Goal: Task Accomplishment & Management: Manage account settings

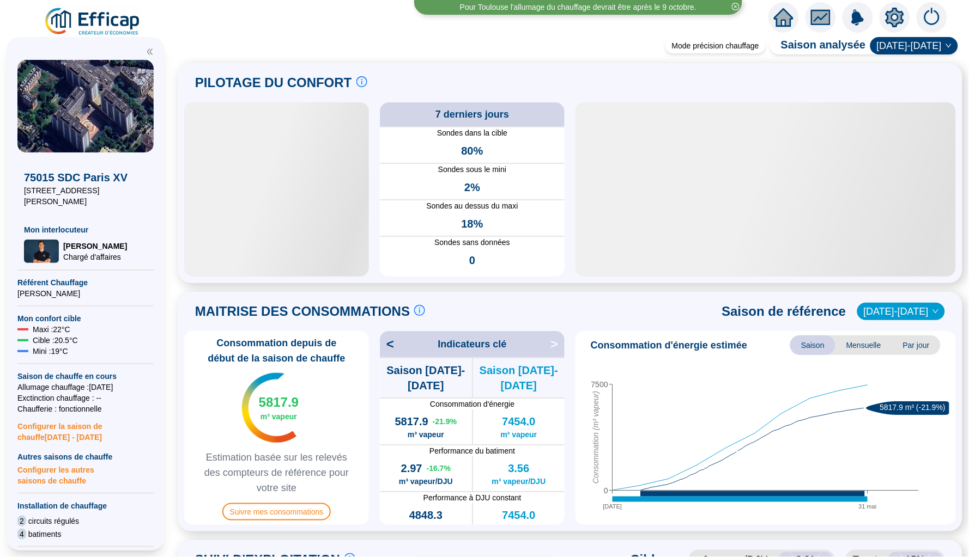
click at [783, 14] on icon "home" at bounding box center [784, 17] width 20 height 15
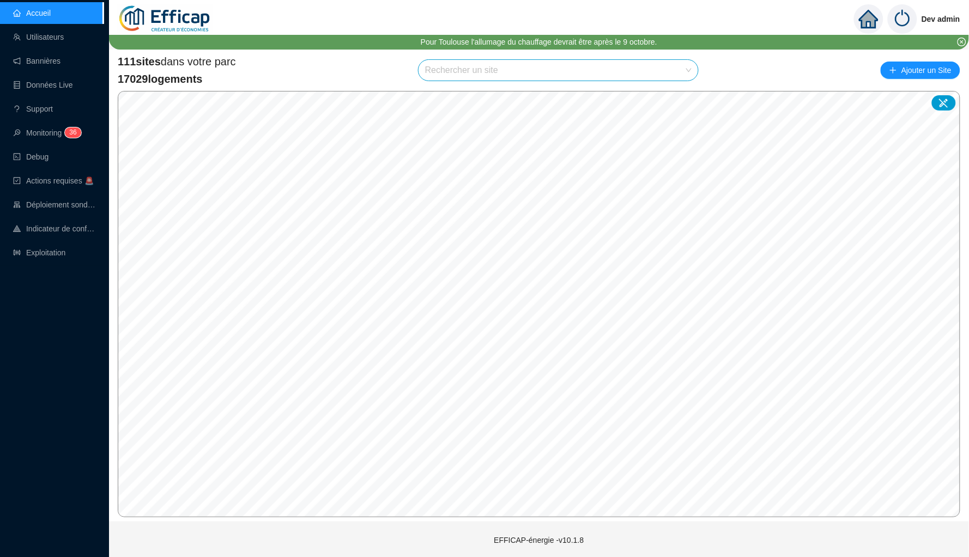
click at [467, 72] on input "search" at bounding box center [553, 70] width 257 height 21
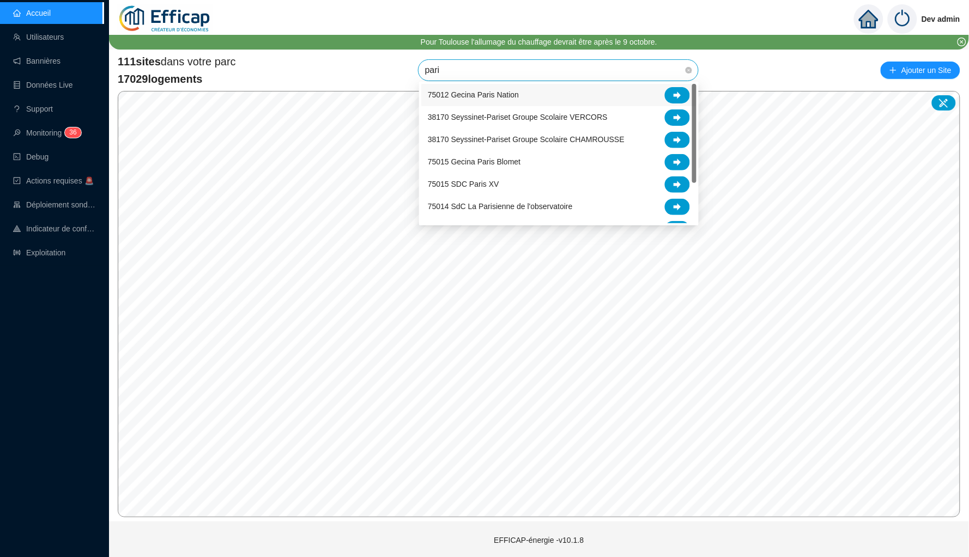
type input "[GEOGRAPHIC_DATA]"
click at [670, 179] on div at bounding box center [677, 184] width 25 height 16
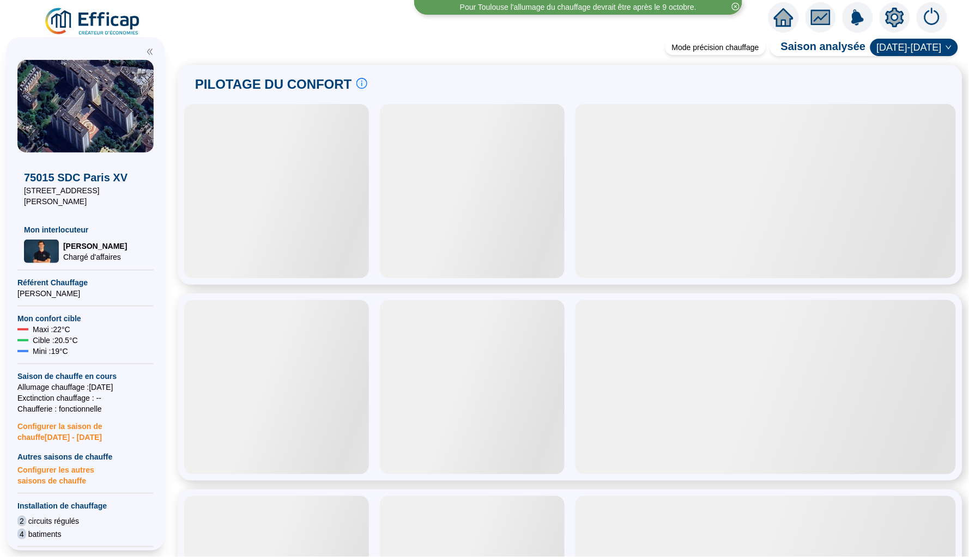
click at [888, 15] on icon "setting" at bounding box center [894, 16] width 19 height 17
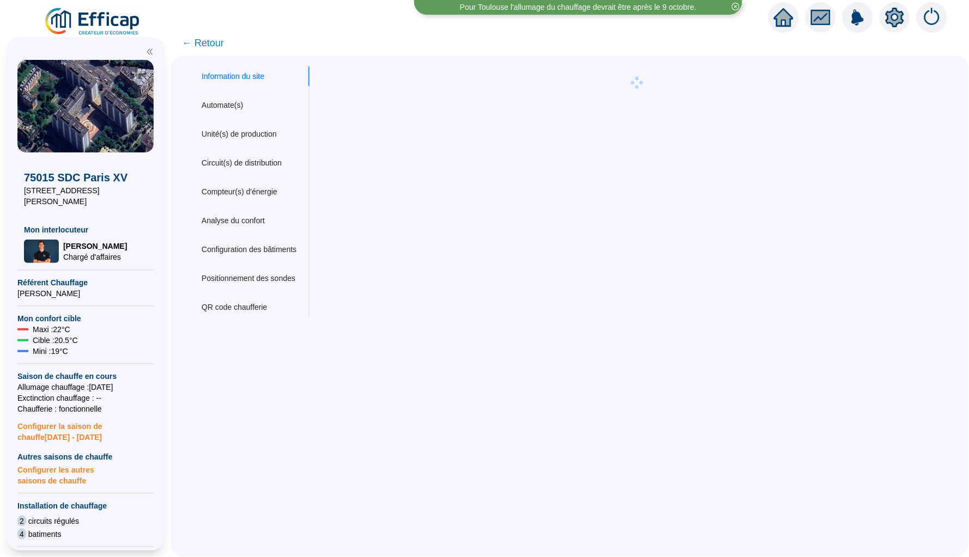
click at [894, 21] on icon "setting" at bounding box center [894, 16] width 19 height 17
click at [238, 194] on div "Compteur(s) d'énergie" at bounding box center [240, 191] width 76 height 11
click at [244, 217] on div "Analyse du confort" at bounding box center [233, 220] width 63 height 11
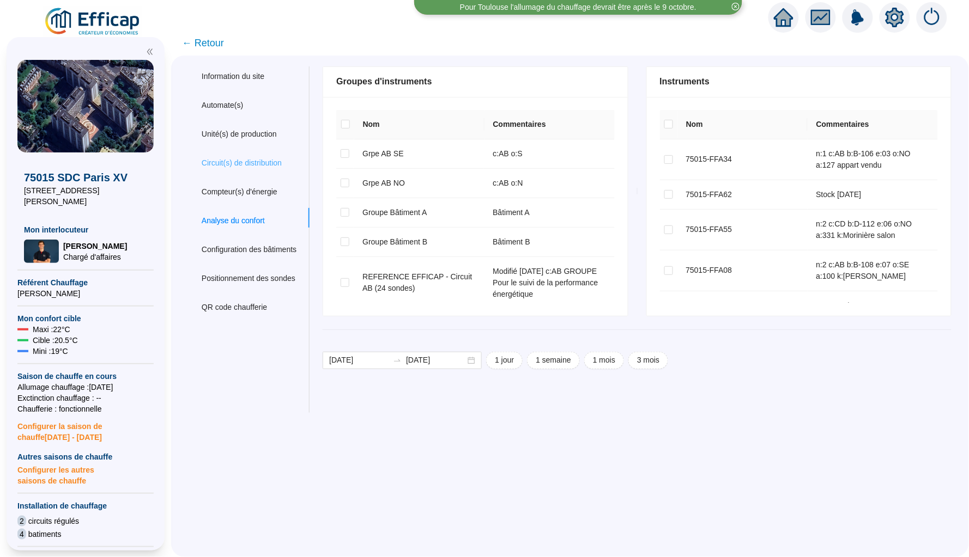
checkbox input "true"
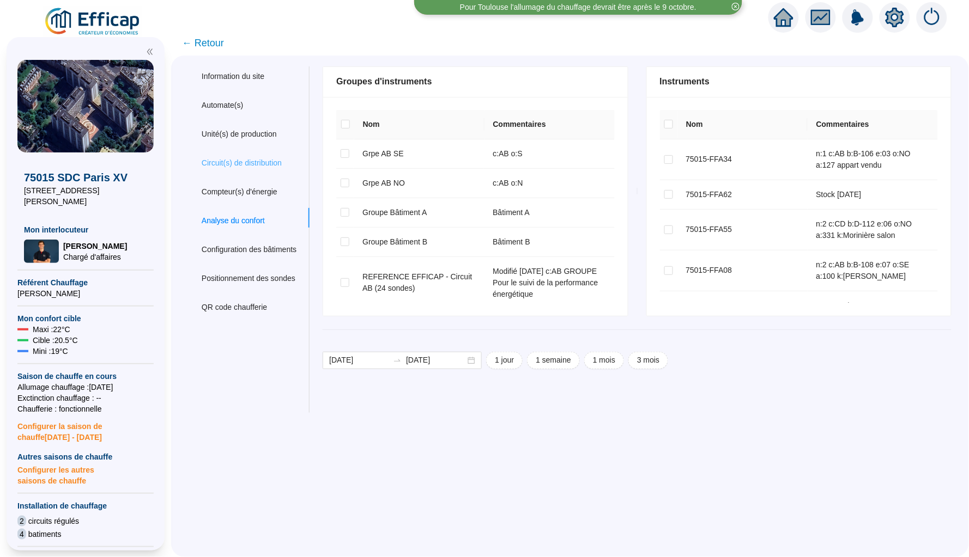
checkbox input "true"
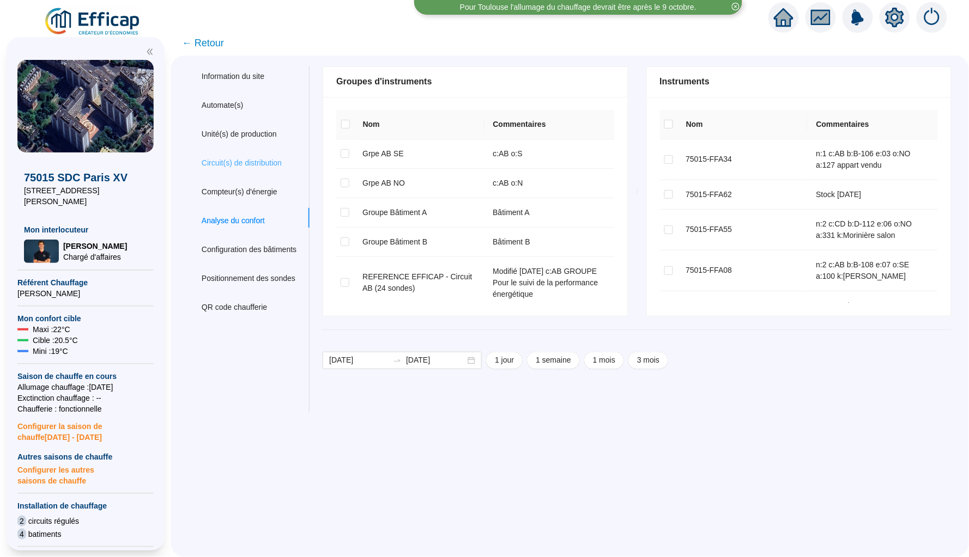
checkbox input "true"
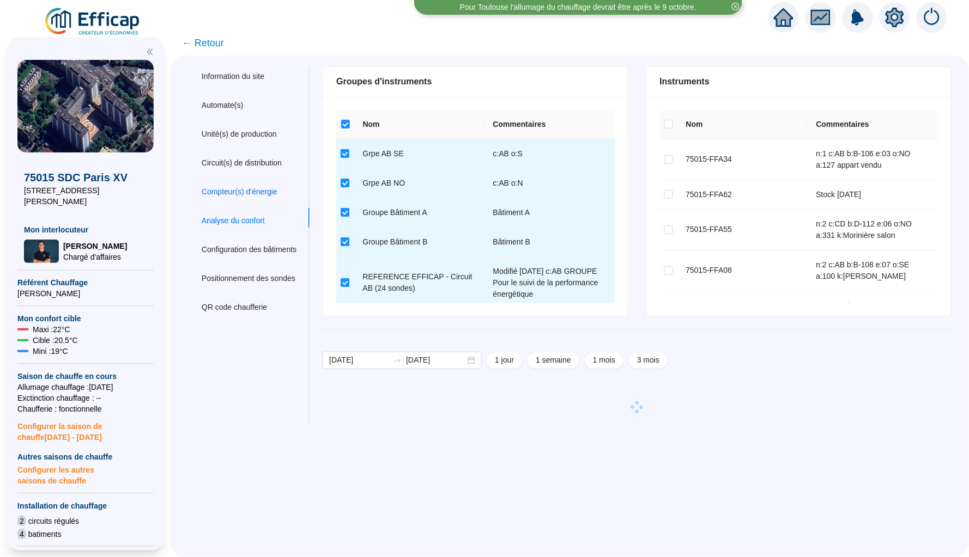
click at [248, 191] on div "Compteur(s) d'énergie" at bounding box center [240, 191] width 76 height 11
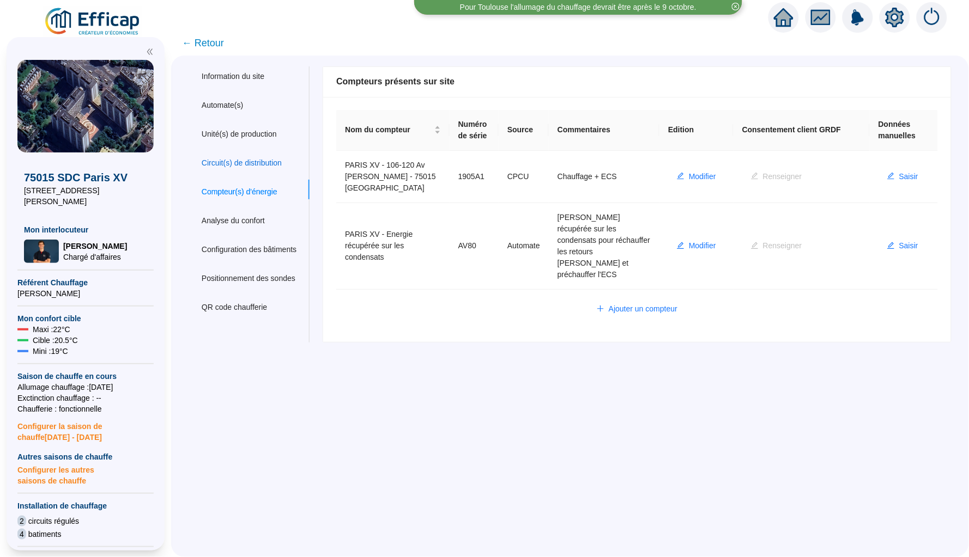
click at [260, 161] on div "Circuit(s) de distribution" at bounding box center [242, 162] width 80 height 11
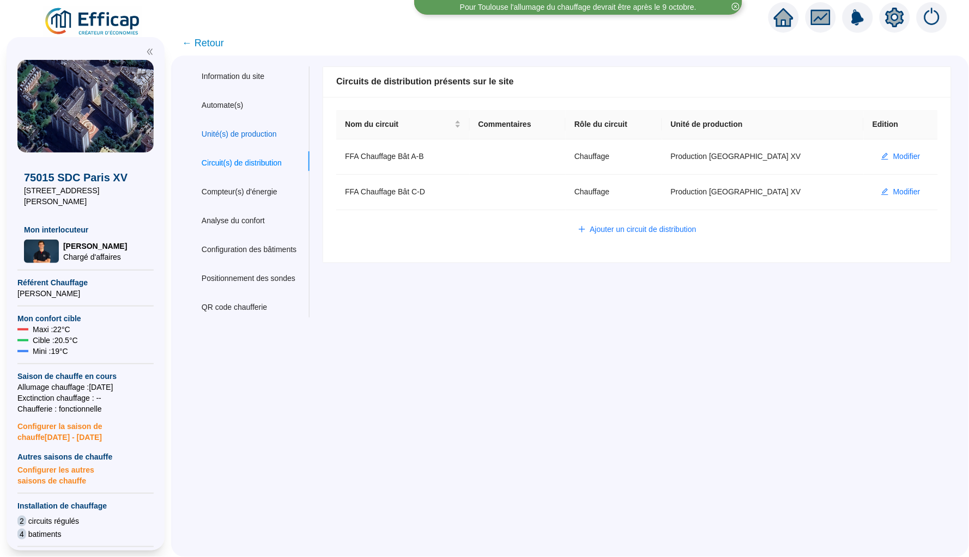
click at [266, 137] on div "Unité(s) de production" at bounding box center [239, 134] width 75 height 11
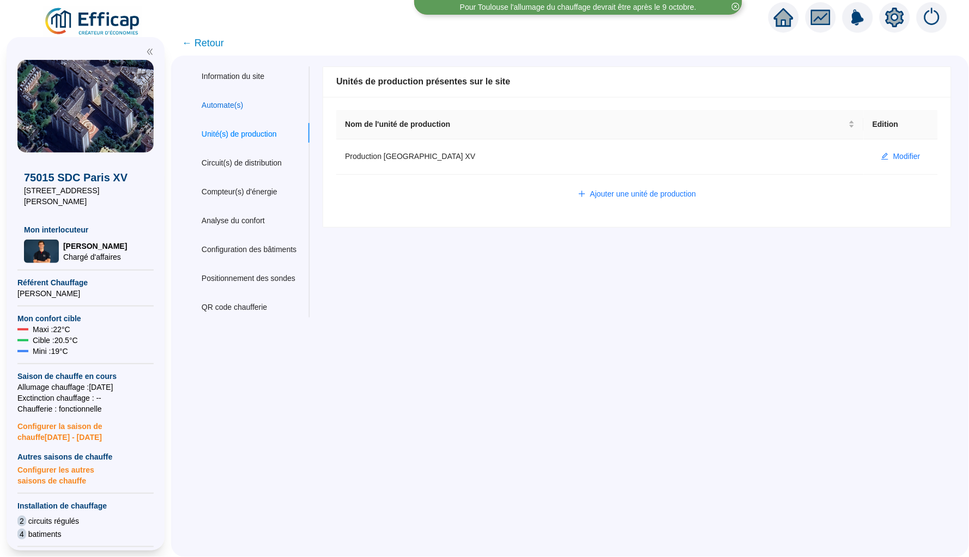
click at [234, 102] on div "Automate(s)" at bounding box center [222, 105] width 41 height 11
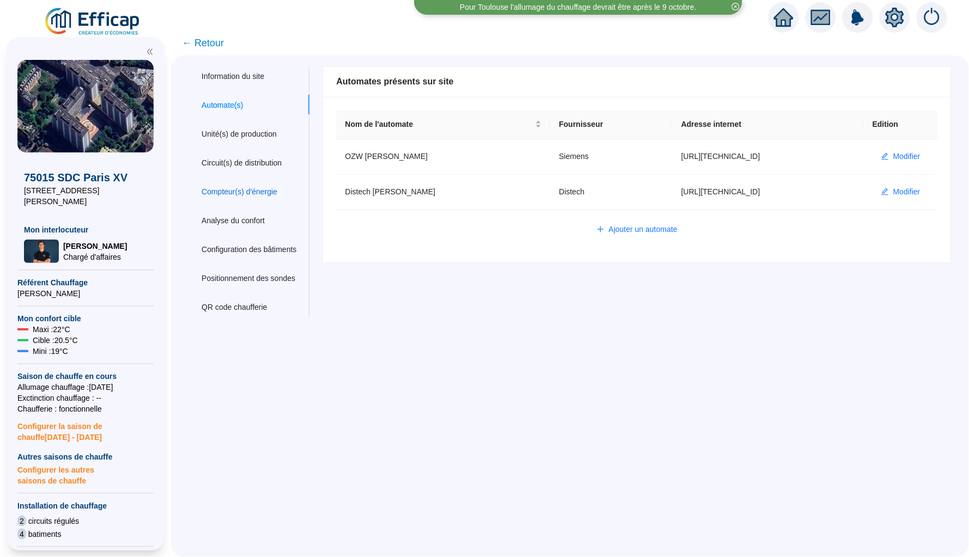
click at [269, 186] on div "Compteur(s) d'énergie" at bounding box center [240, 191] width 76 height 11
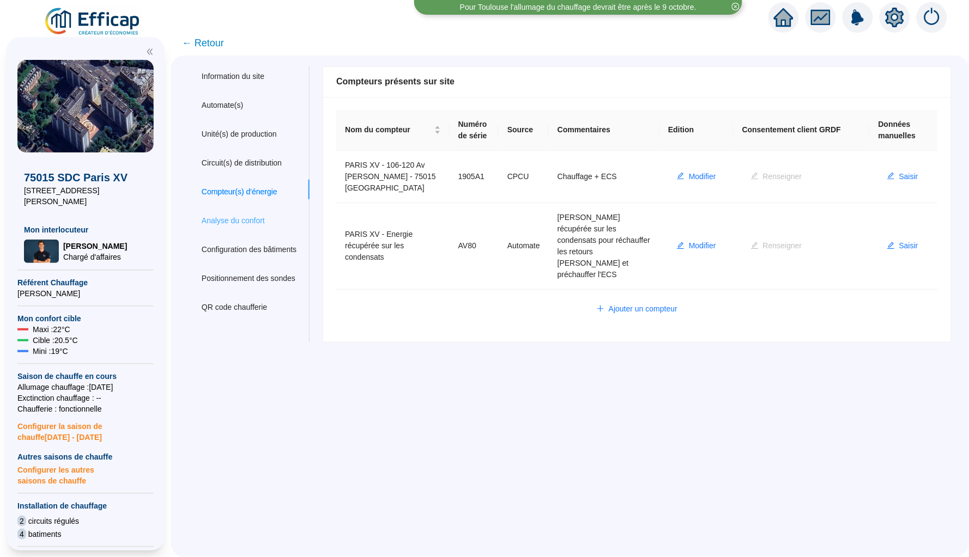
click at [261, 223] on div "Analyse du confort" at bounding box center [248, 221] width 121 height 20
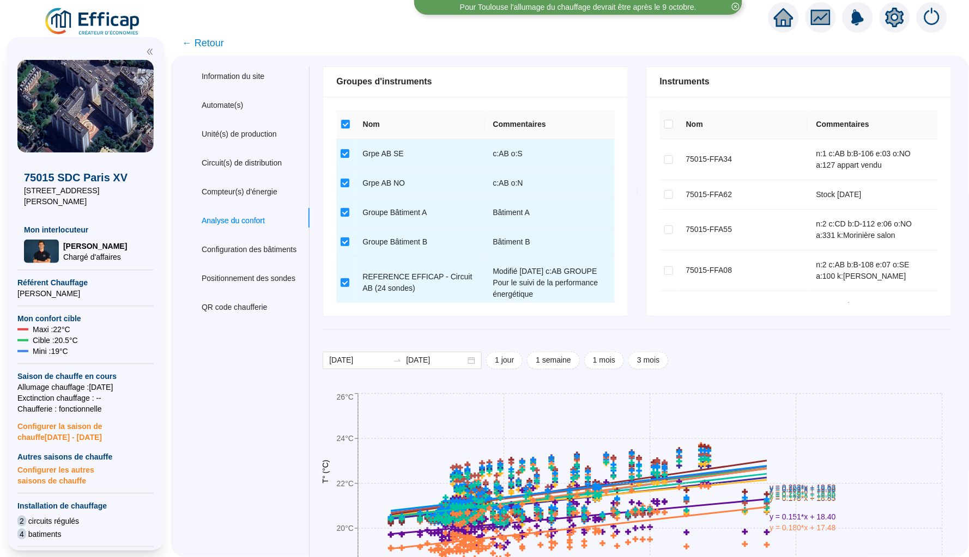
click at [266, 235] on div "Information du site Automate(s) Unité(s) de production Circuit(s) de distributi…" at bounding box center [248, 558] width 121 height 984
click at [270, 132] on div "Unité(s) de production" at bounding box center [239, 134] width 75 height 11
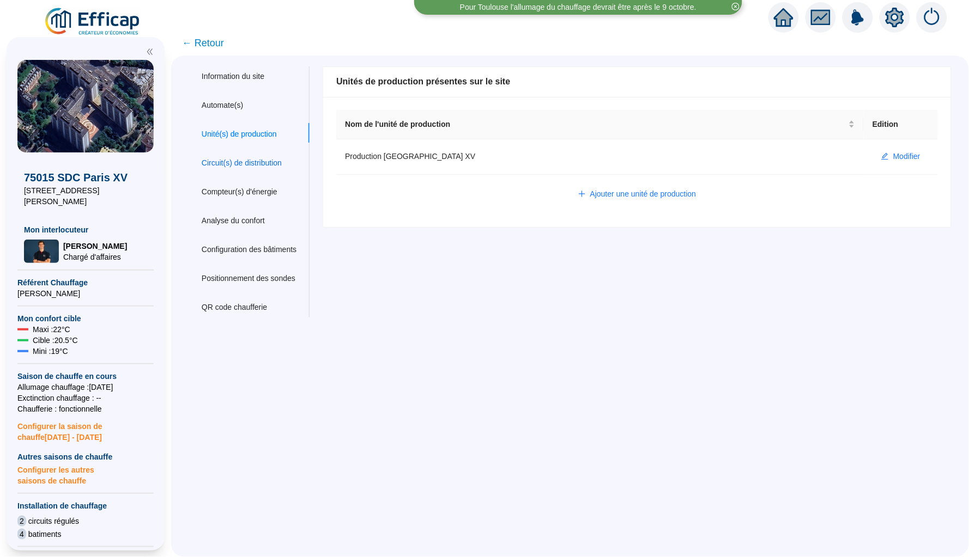
click at [248, 158] on div "Circuit(s) de distribution" at bounding box center [242, 162] width 80 height 11
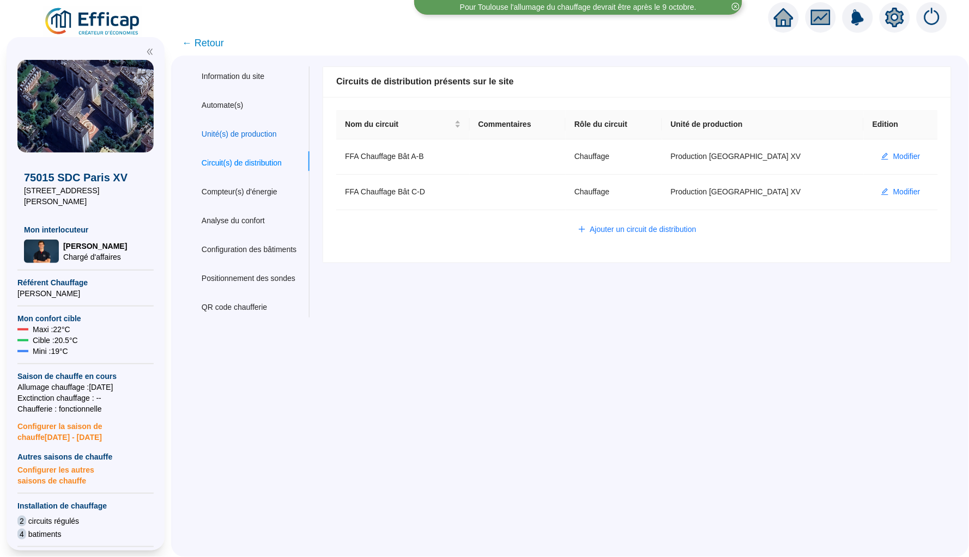
click at [255, 131] on div "Unité(s) de production" at bounding box center [239, 134] width 75 height 11
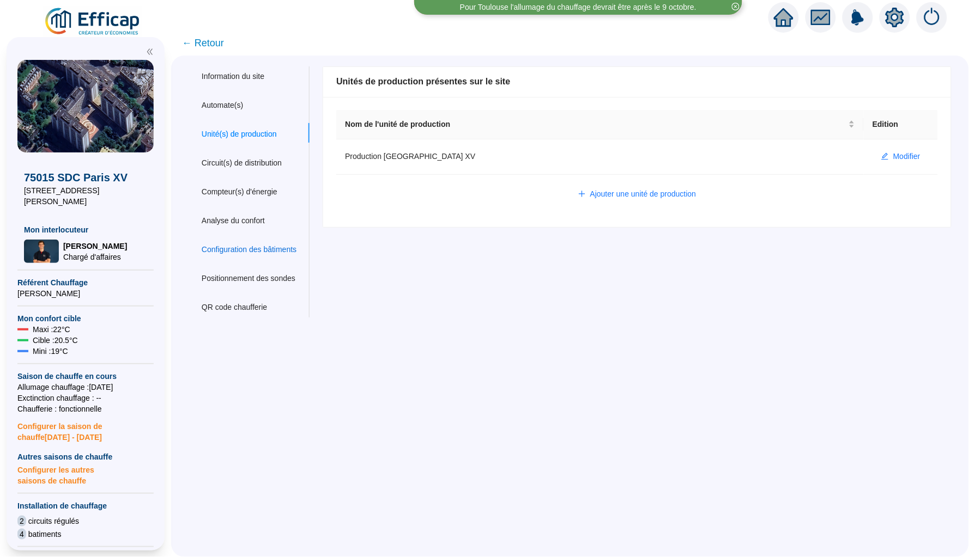
click at [254, 244] on div "Configuration des bâtiments" at bounding box center [249, 249] width 95 height 11
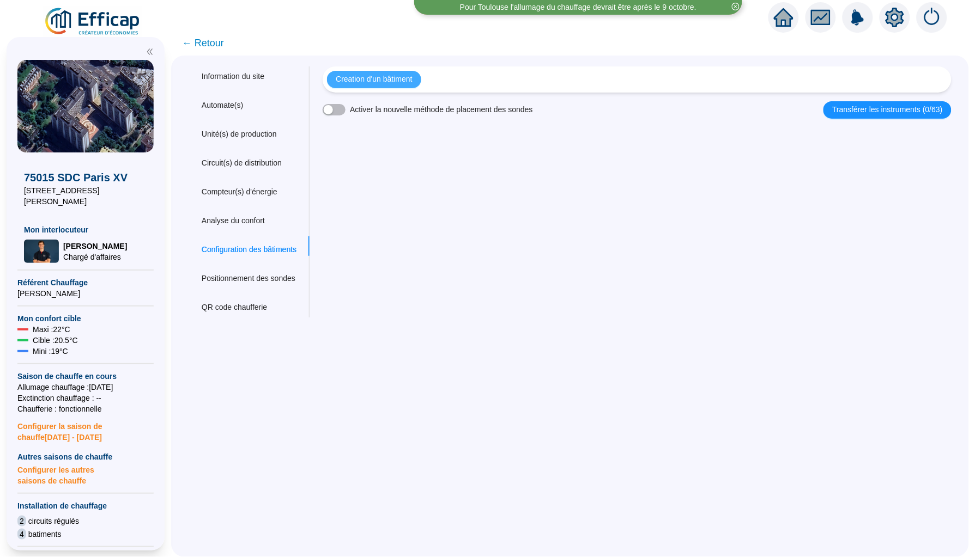
click at [391, 80] on span "Creation d'un bâtiment" at bounding box center [374, 79] width 76 height 11
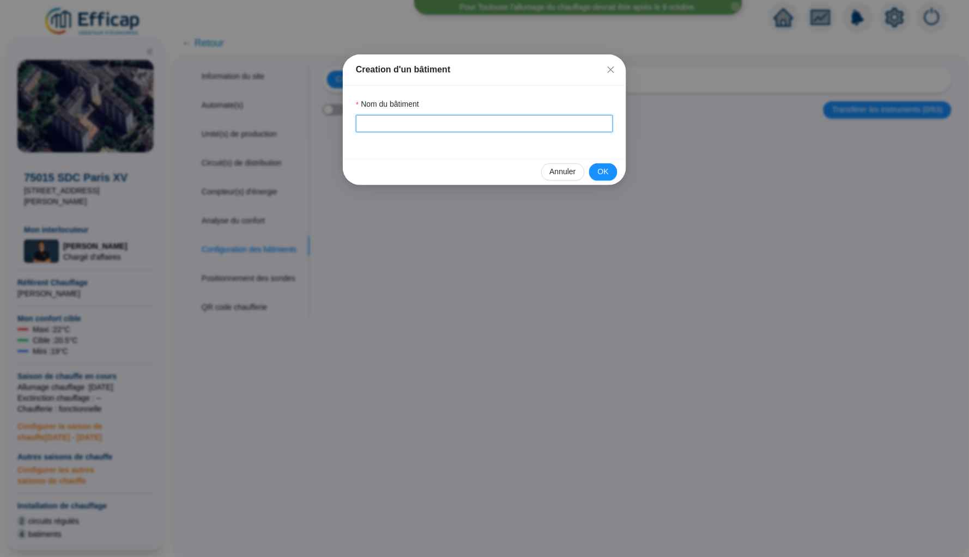
click at [474, 120] on input "Nom du bâtiment" at bounding box center [484, 123] width 257 height 17
click at [601, 168] on span "OK" at bounding box center [603, 171] width 11 height 11
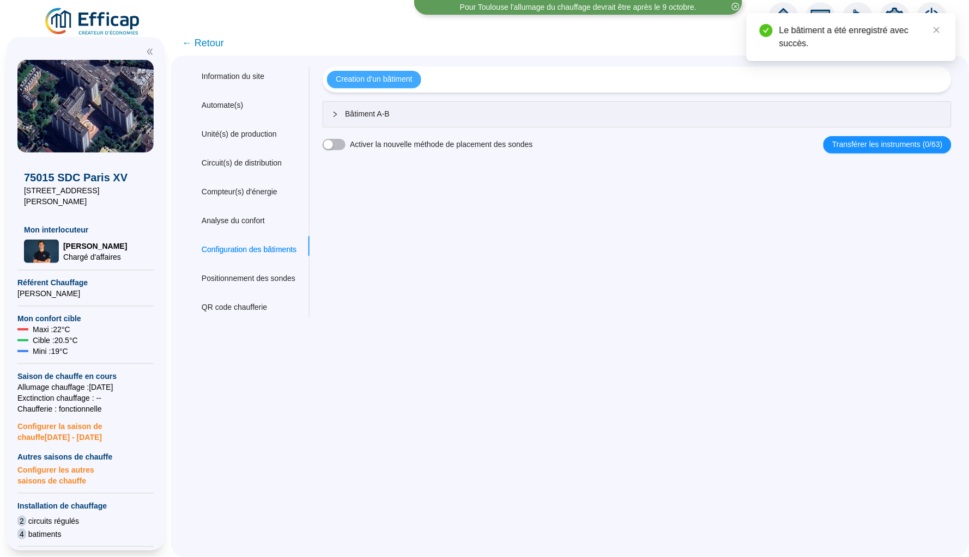
click at [400, 78] on span "Creation d'un bâtiment" at bounding box center [374, 79] width 76 height 11
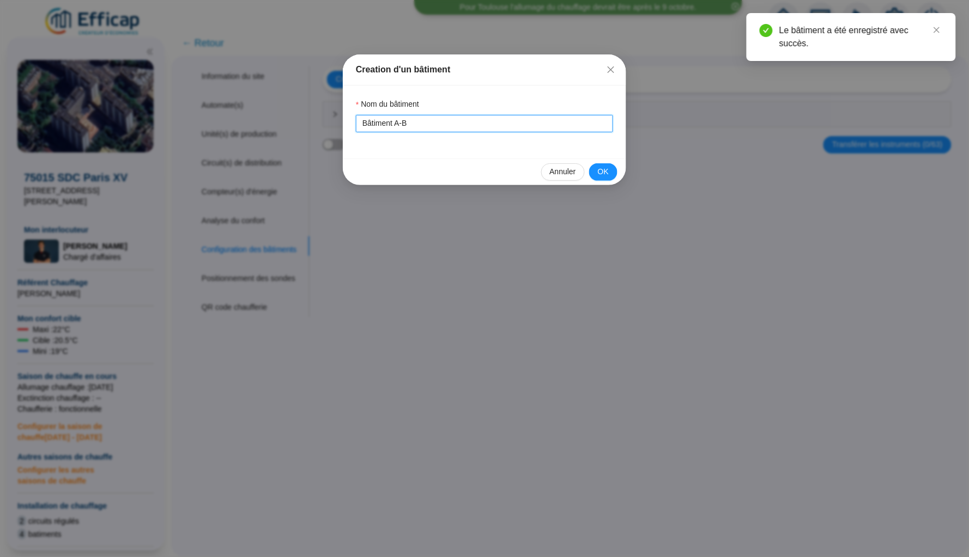
click at [475, 126] on input "Bâtiment A-B" at bounding box center [484, 123] width 257 height 17
type input "Bâtiment C-D"
click at [598, 166] on span "OK" at bounding box center [603, 171] width 11 height 11
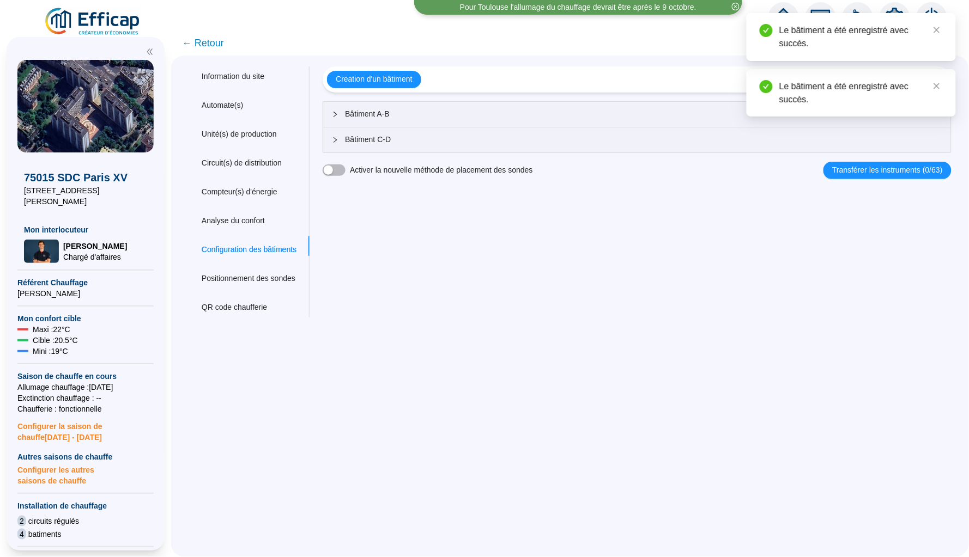
click at [335, 139] on div "Bâtiment C-D" at bounding box center [637, 139] width 628 height 25
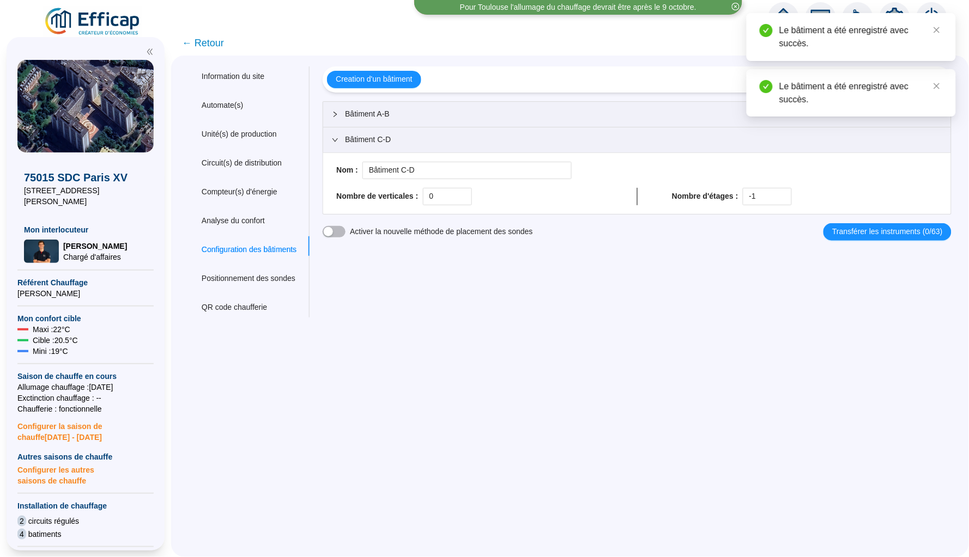
click at [338, 115] on icon "collapsed" at bounding box center [335, 114] width 7 height 7
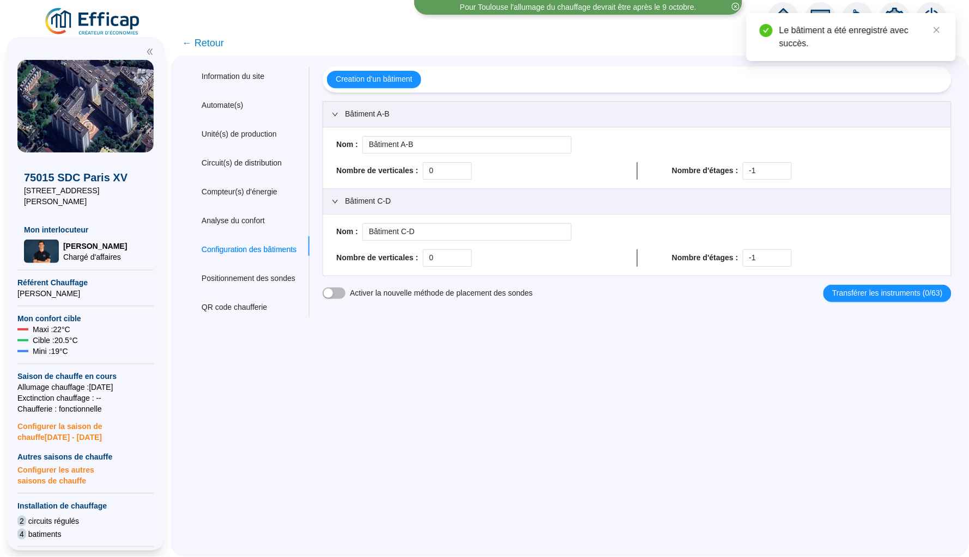
click at [716, 104] on div "Bâtiment A-B" at bounding box center [637, 114] width 628 height 25
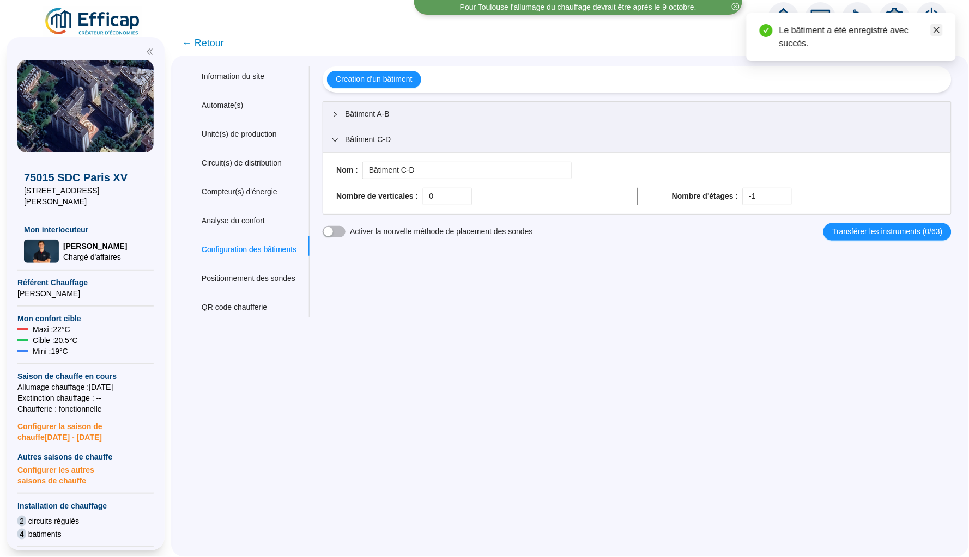
click at [938, 26] on icon "close" at bounding box center [937, 30] width 8 height 8
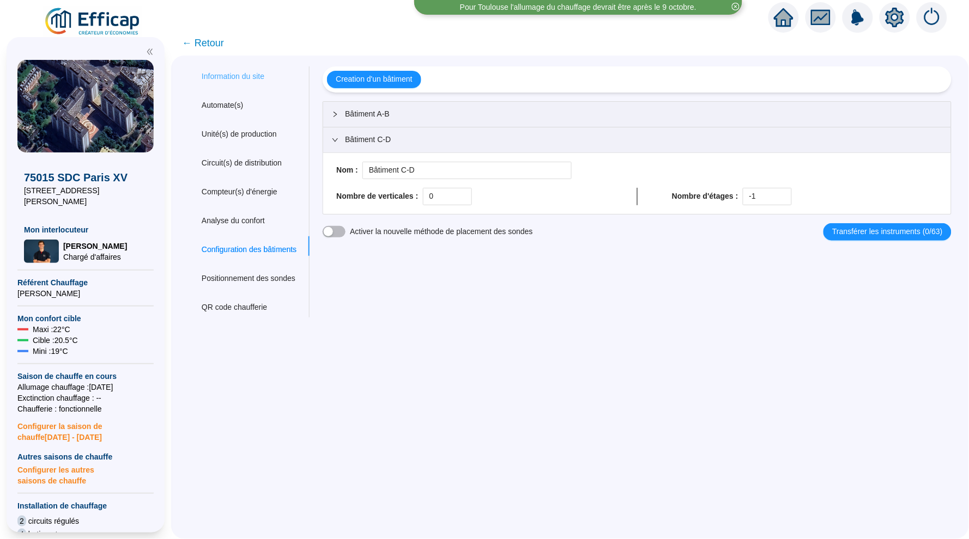
click at [258, 82] on div "Information du site" at bounding box center [248, 76] width 121 height 20
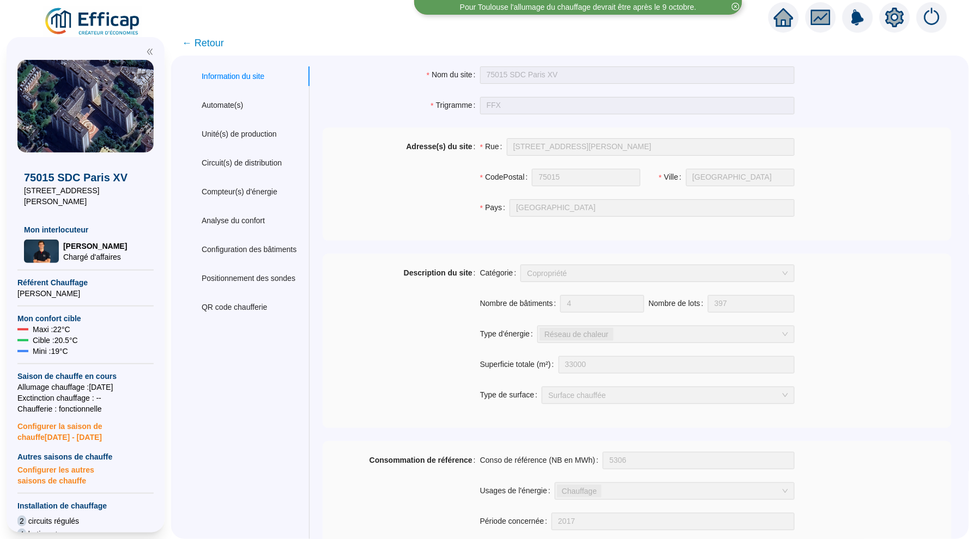
click at [780, 12] on icon "home" at bounding box center [784, 17] width 20 height 19
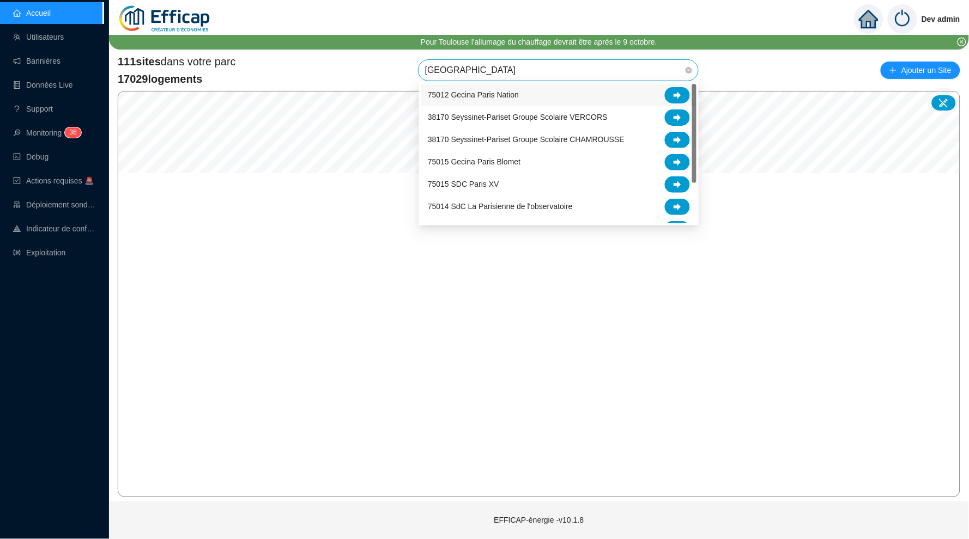
type input "[GEOGRAPHIC_DATA]"
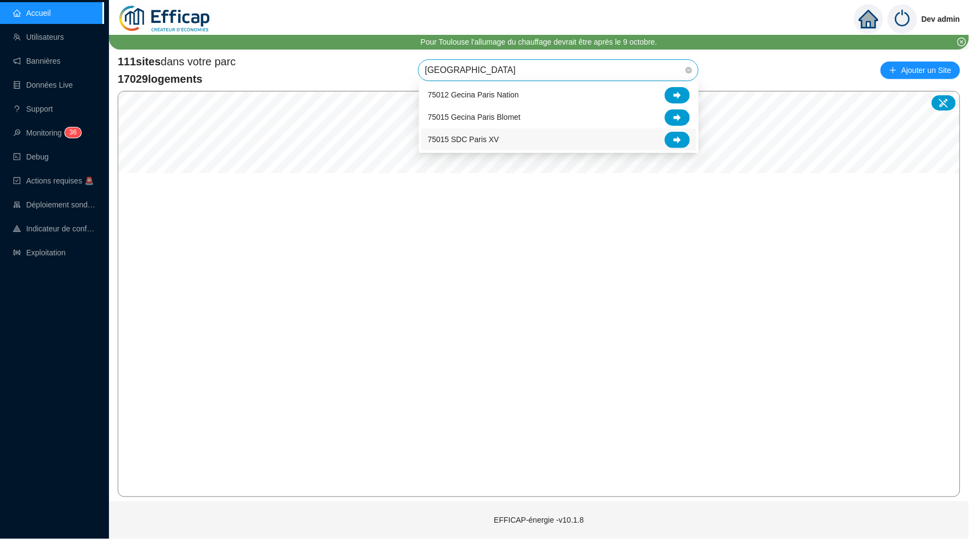
click at [558, 145] on div "75015 SDC Paris XV" at bounding box center [559, 140] width 262 height 16
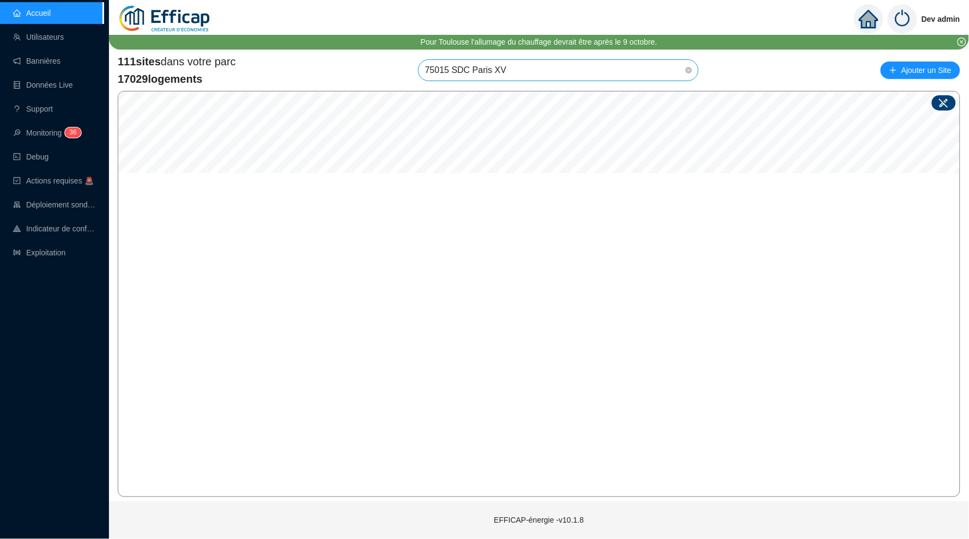
click at [945, 101] on icon at bounding box center [943, 103] width 11 height 11
click at [592, 279] on input "search" at bounding box center [558, 278] width 81 height 16
type input "[GEOGRAPHIC_DATA]"
drag, startPoint x: 549, startPoint y: 250, endPoint x: 512, endPoint y: 277, distance: 46.4
click at [498, 277] on span "Site :" at bounding box center [498, 278] width 21 height 13
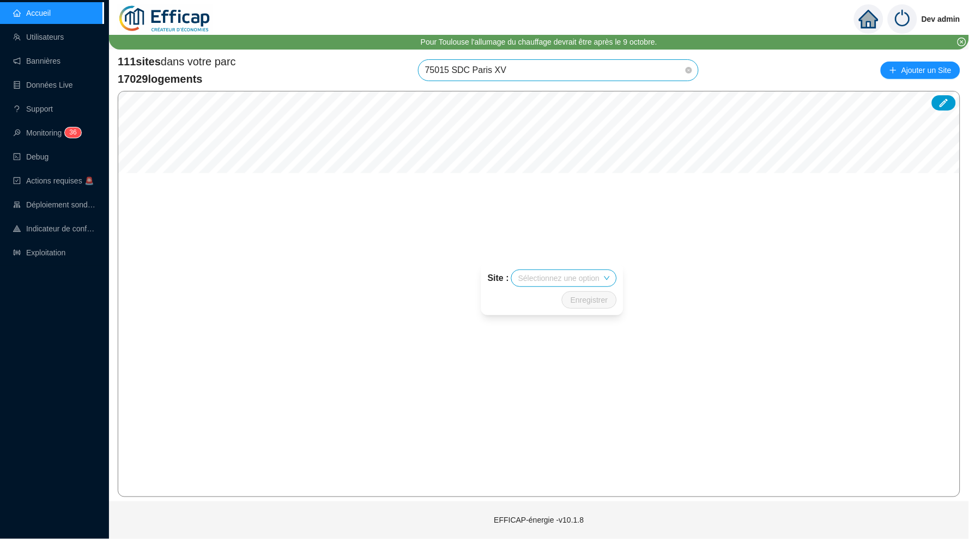
click at [581, 65] on span "75015 SDC Paris XV" at bounding box center [558, 70] width 266 height 21
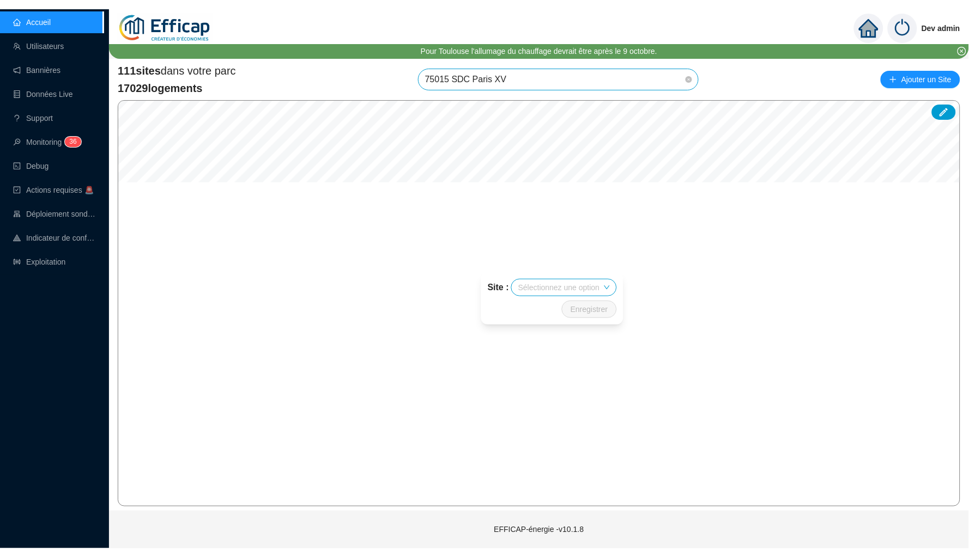
scroll to position [556, 0]
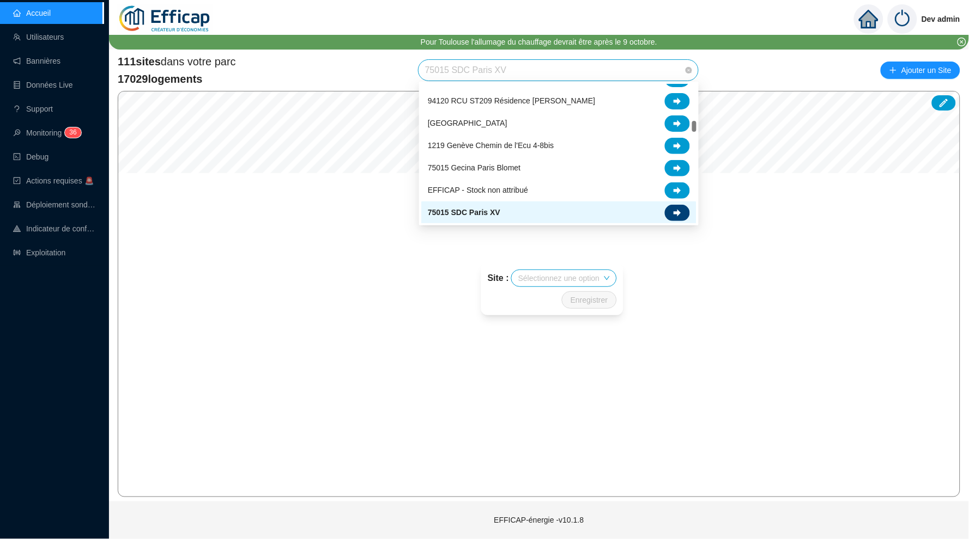
click at [679, 209] on icon at bounding box center [677, 213] width 8 height 8
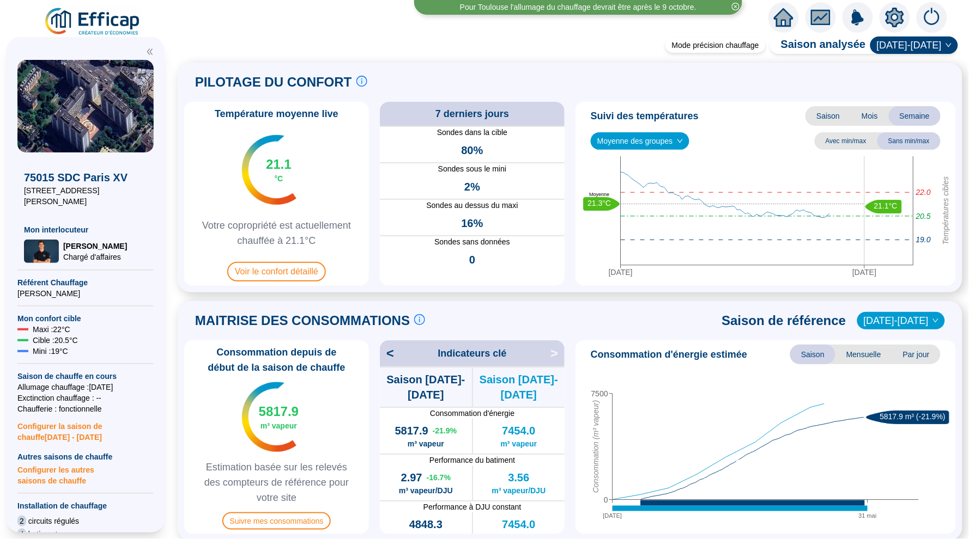
click at [897, 11] on icon "setting" at bounding box center [894, 18] width 19 height 20
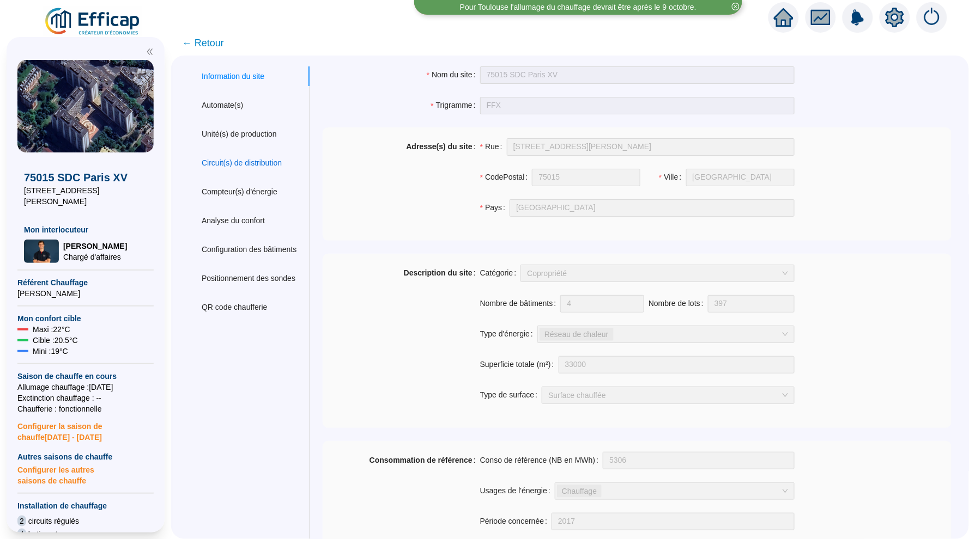
click at [248, 161] on div "Circuit(s) de distribution" at bounding box center [242, 162] width 80 height 11
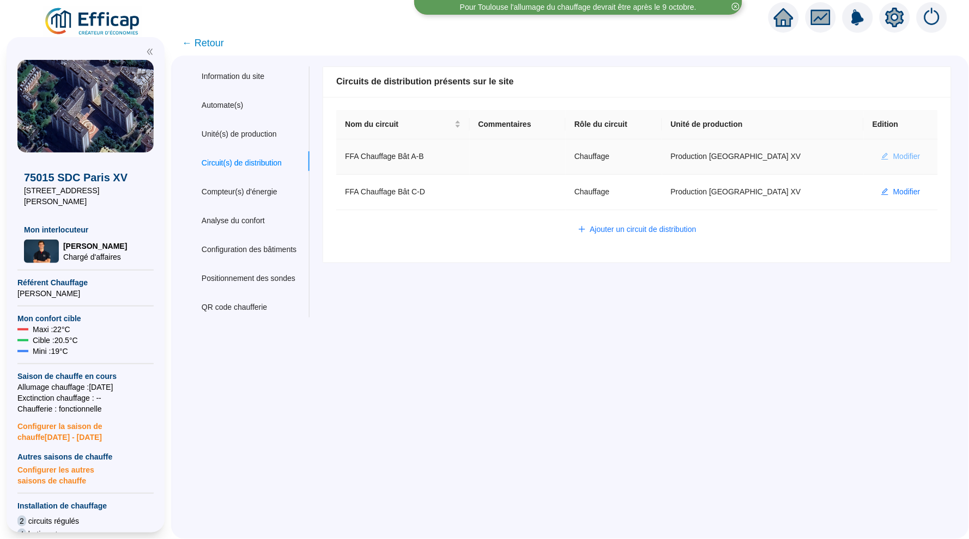
click at [897, 157] on span "Modifier" at bounding box center [906, 156] width 27 height 11
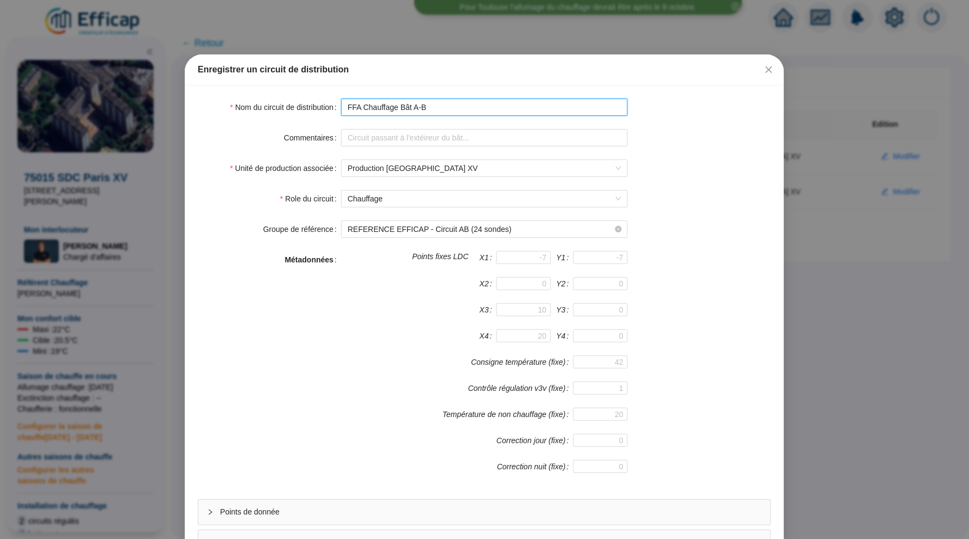
click at [434, 114] on input "FFA Chauffage Bât A-B" at bounding box center [484, 107] width 287 height 17
type input "FFA Chauffage Bât A-B"
click at [770, 71] on icon "close" at bounding box center [768, 69] width 9 height 9
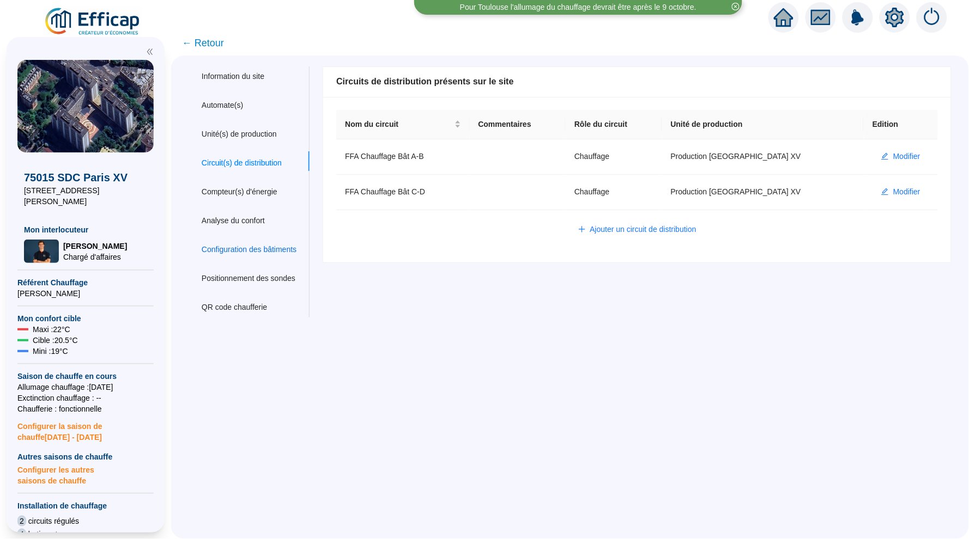
click at [257, 248] on div "Configuration des bâtiments" at bounding box center [249, 249] width 95 height 11
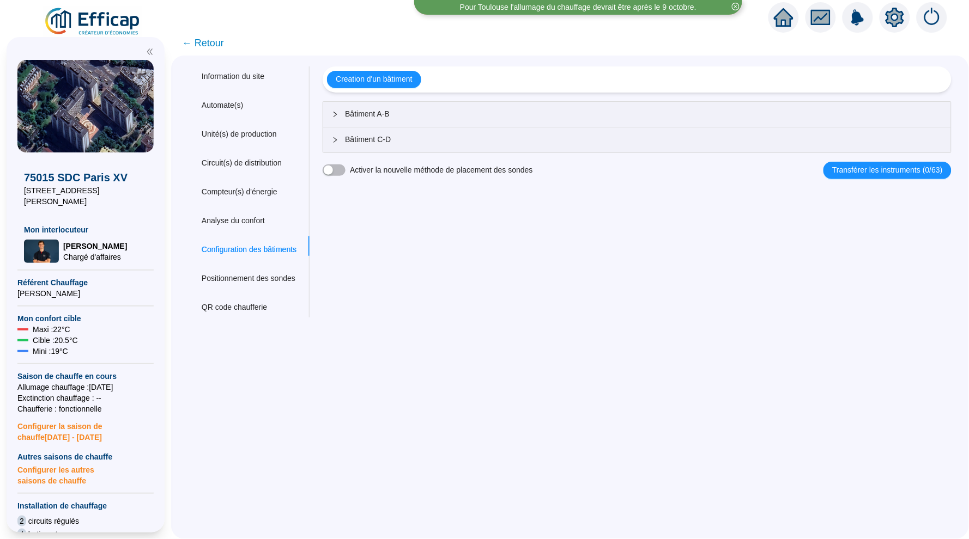
click at [656, 104] on div "Bâtiment A-B" at bounding box center [637, 114] width 628 height 25
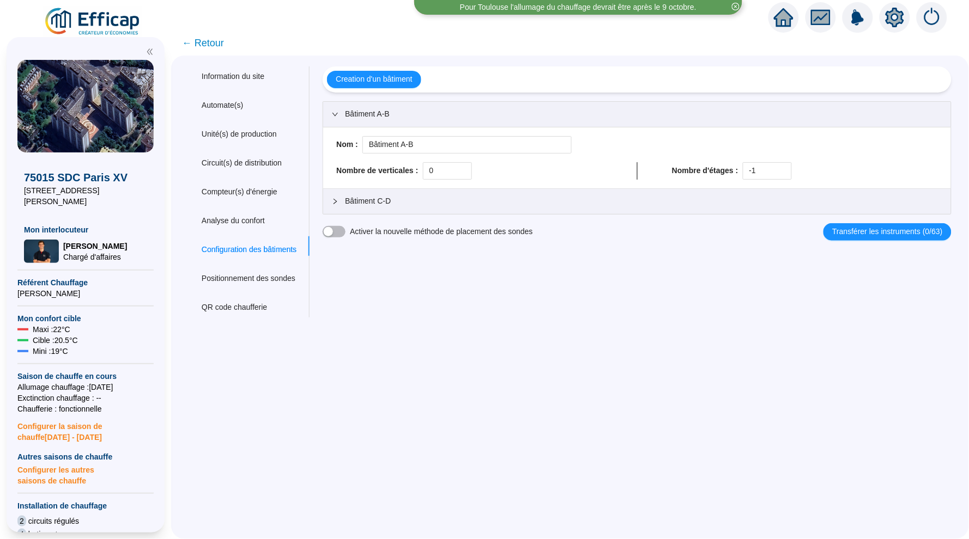
click at [643, 127] on div "Nom : Bâtiment A-B Nombre de verticales : 0 Nombre d'étages : -1" at bounding box center [637, 157] width 628 height 61
click at [445, 144] on input "Bâtiment A-B" at bounding box center [466, 144] width 209 height 17
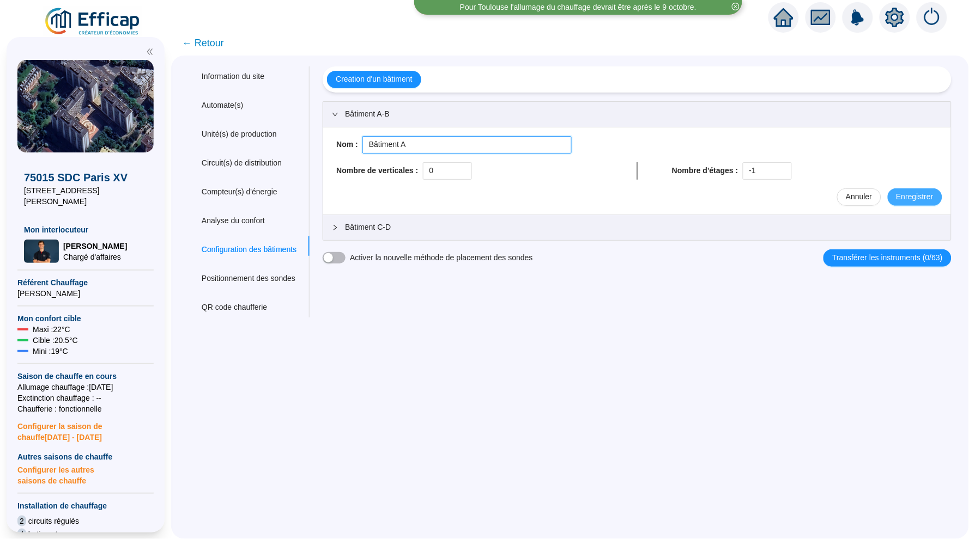
type input "Bâtiment A"
click at [905, 193] on span "Enregistrer" at bounding box center [914, 196] width 37 height 11
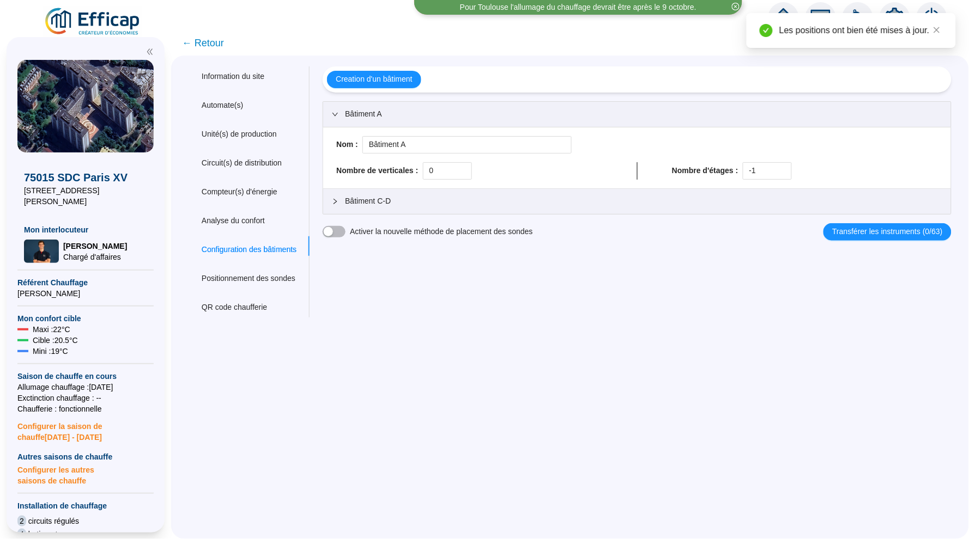
click at [567, 202] on span "Bâtiment C-D" at bounding box center [643, 201] width 597 height 11
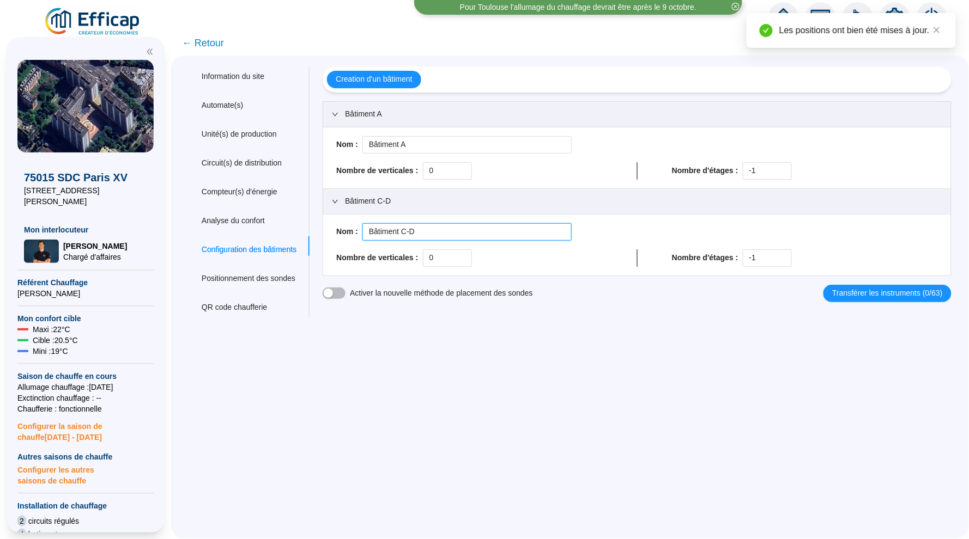
click at [453, 234] on input "Bâtiment C-D" at bounding box center [466, 231] width 209 height 17
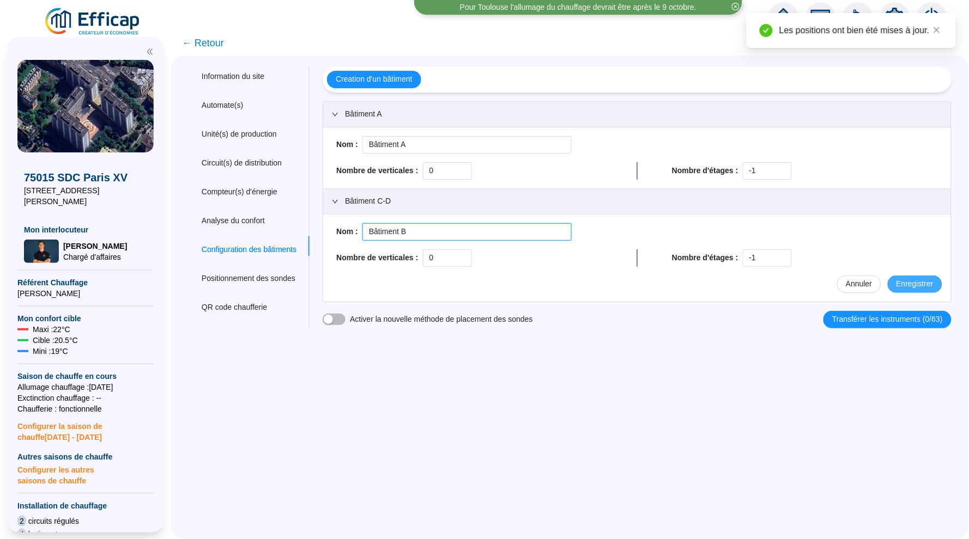
type input "Bâtiment B"
click at [898, 277] on button "Enregistrer" at bounding box center [914, 284] width 54 height 17
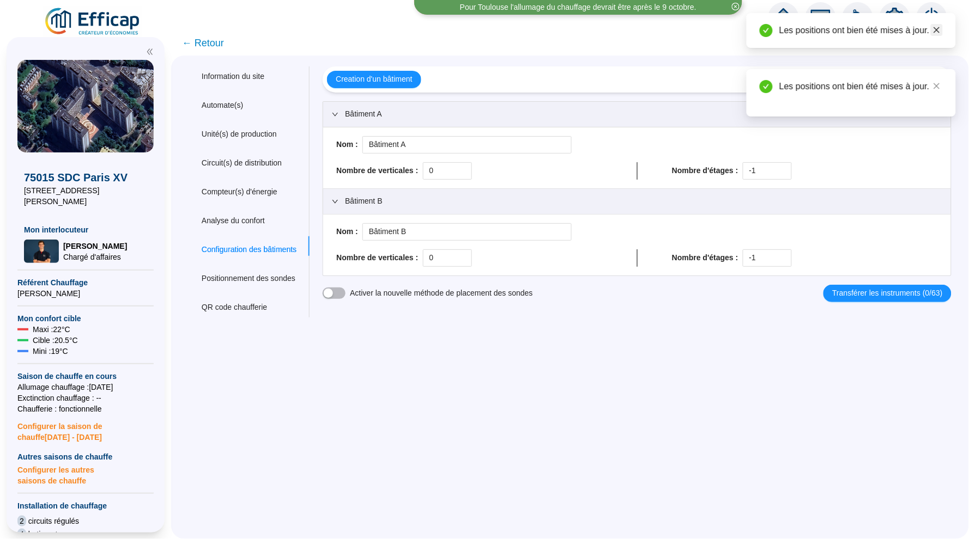
click at [935, 27] on icon "close" at bounding box center [937, 30] width 8 height 8
click at [934, 27] on icon "close" at bounding box center [937, 30] width 8 height 8
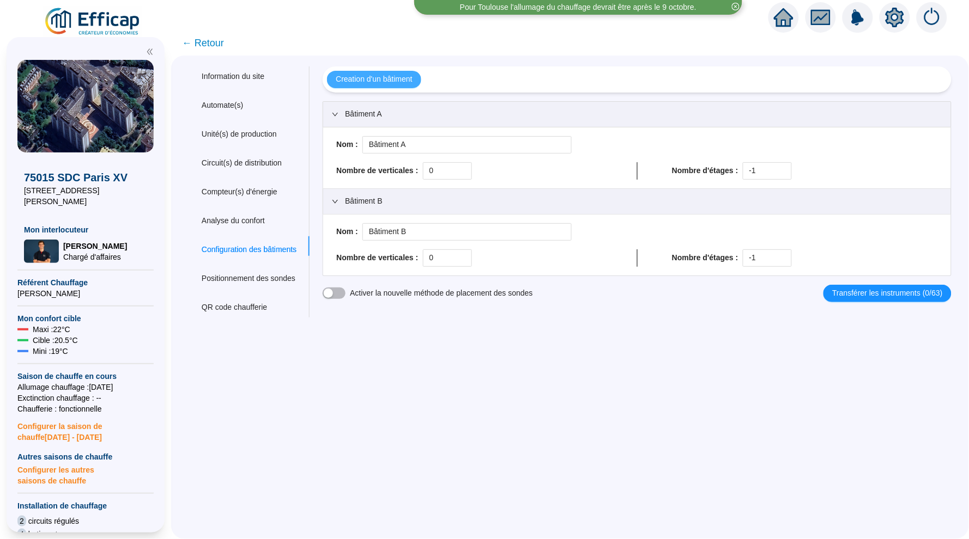
click at [387, 81] on span "Creation d'un bâtiment" at bounding box center [374, 79] width 76 height 11
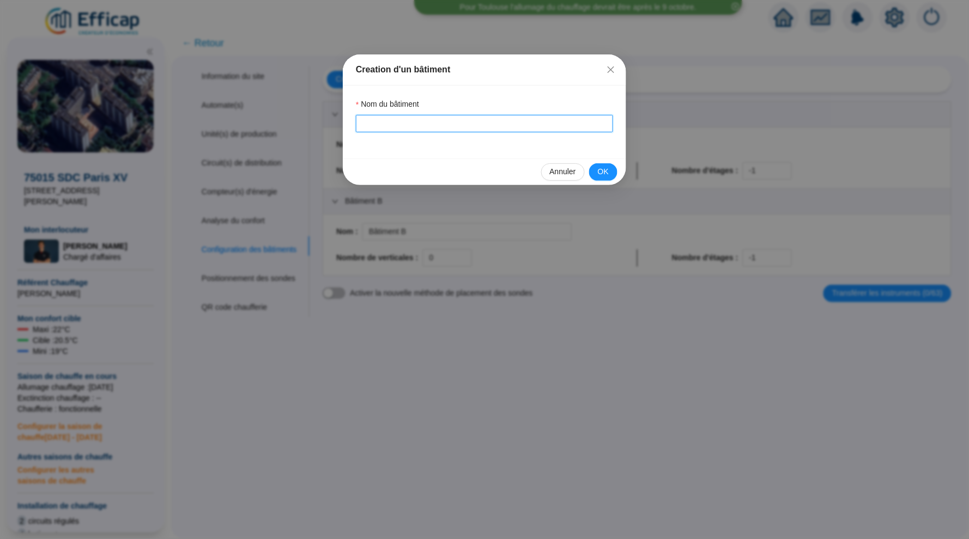
click at [387, 118] on input "Nom du bâtiment" at bounding box center [484, 123] width 257 height 17
click at [605, 163] on button "OK" at bounding box center [603, 171] width 28 height 17
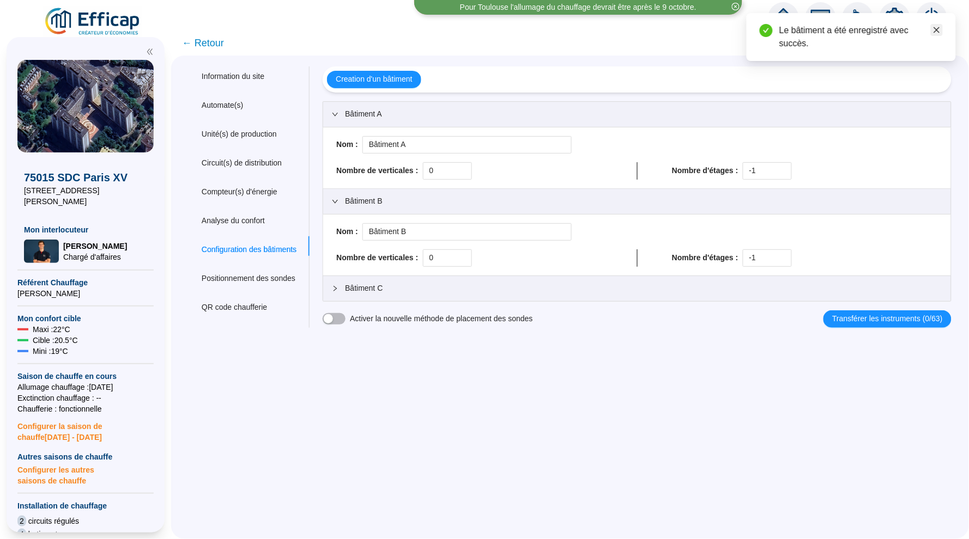
click at [933, 34] on link "Close" at bounding box center [936, 30] width 12 height 12
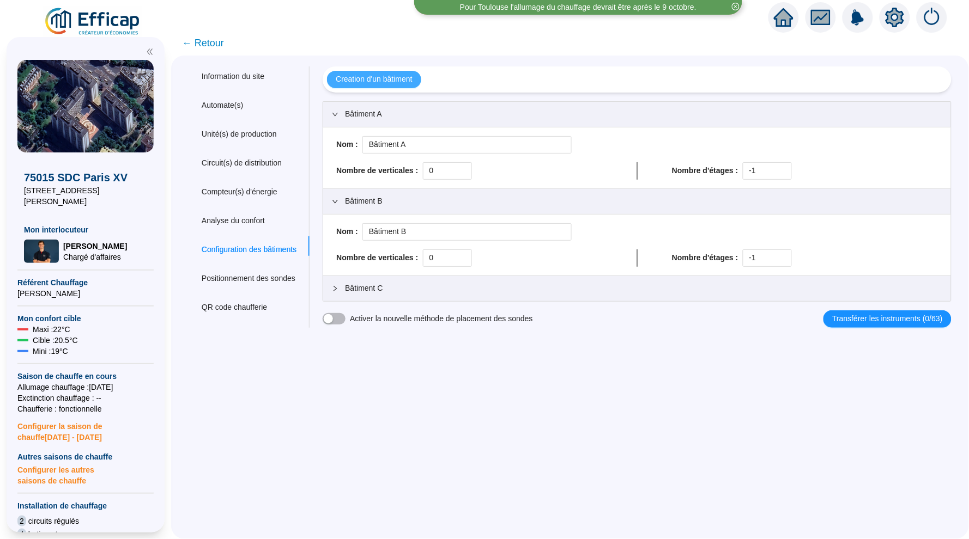
click at [412, 80] on span "Creation d'un bâtiment" at bounding box center [374, 79] width 76 height 11
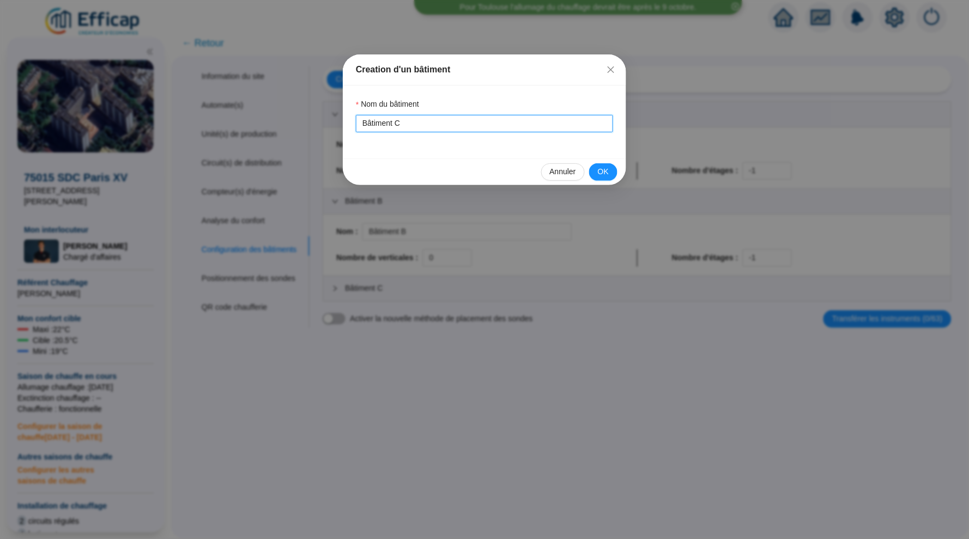
click at [413, 125] on input "Bâtiment C" at bounding box center [484, 123] width 257 height 17
type input "Bâtiment D"
click at [607, 172] on span "OK" at bounding box center [603, 171] width 11 height 11
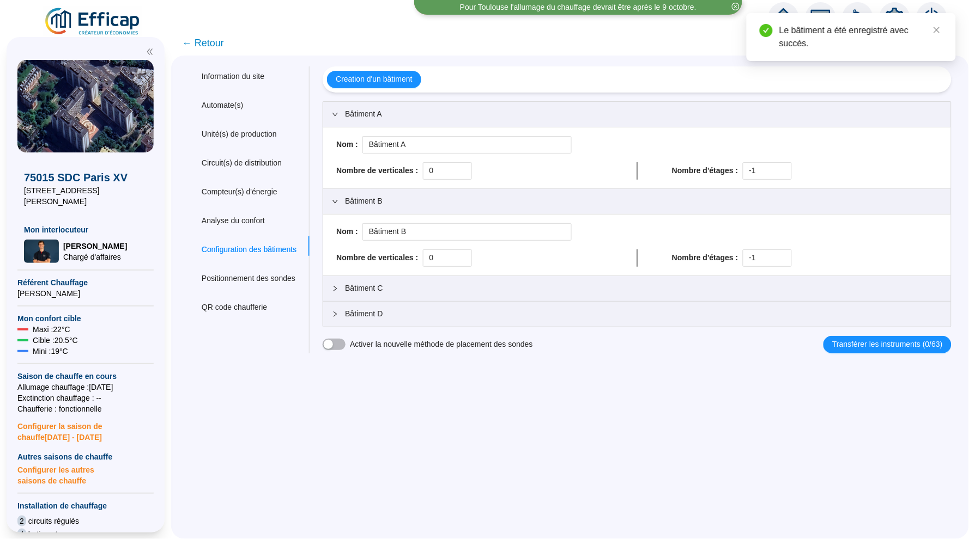
click at [215, 38] on span "← Retour" at bounding box center [203, 42] width 42 height 15
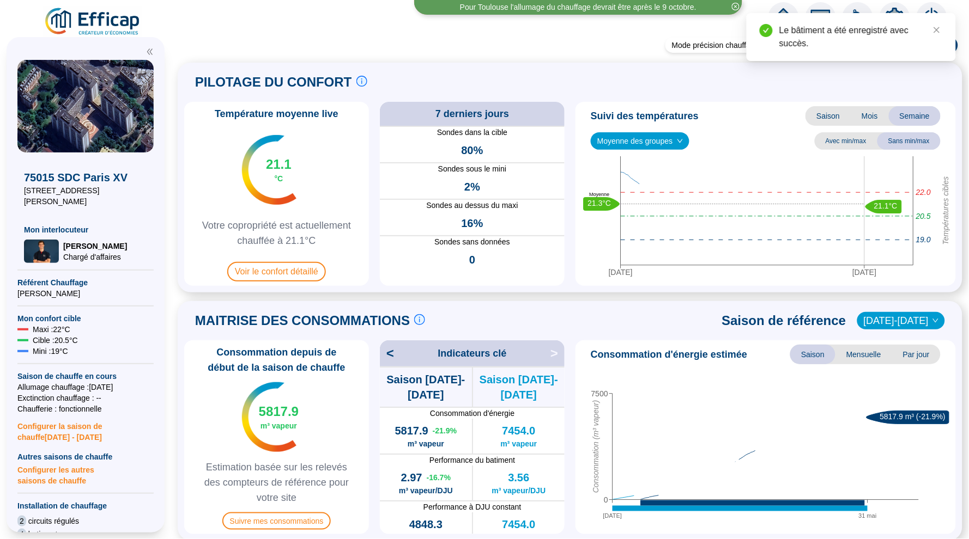
click at [786, 8] on icon "home" at bounding box center [784, 18] width 20 height 20
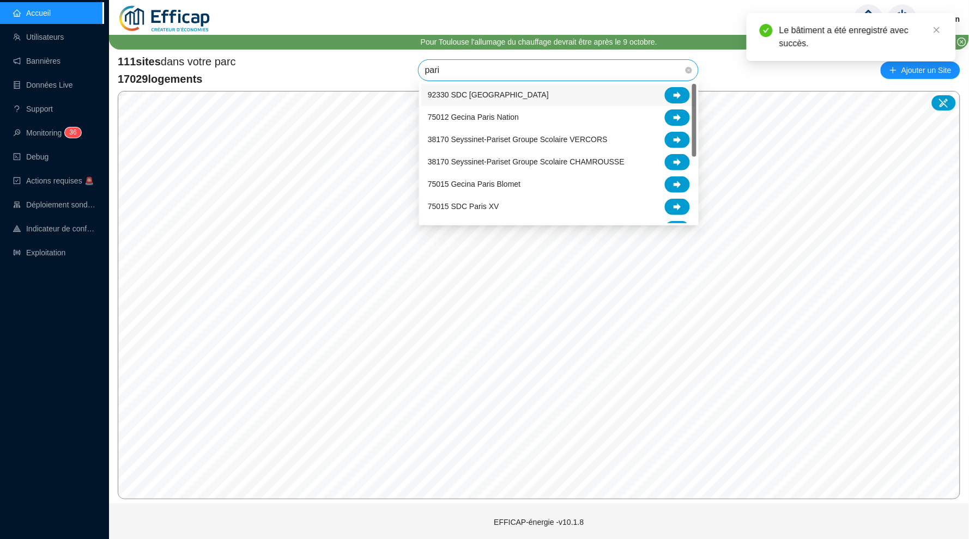
type input "[GEOGRAPHIC_DATA]"
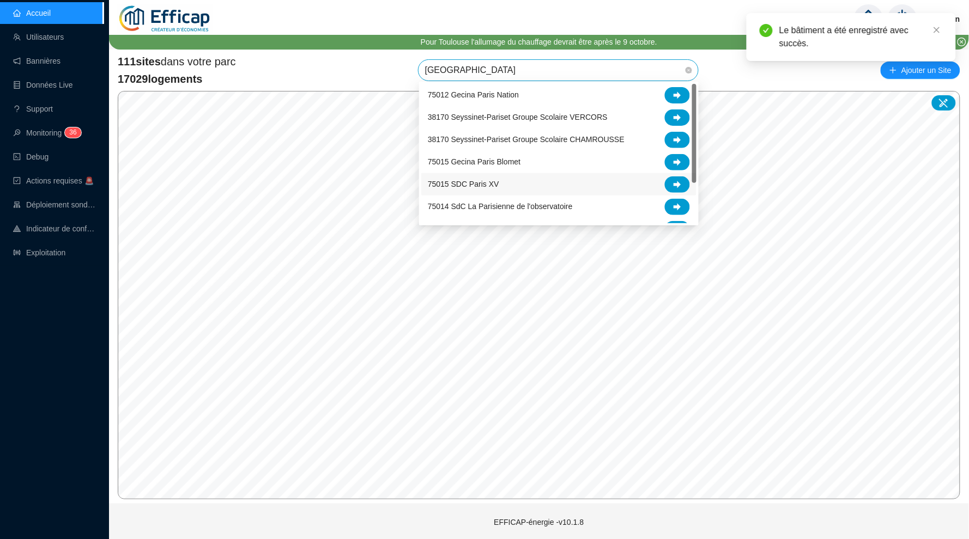
click at [518, 179] on div "75015 SDC Paris XV" at bounding box center [559, 184] width 262 height 16
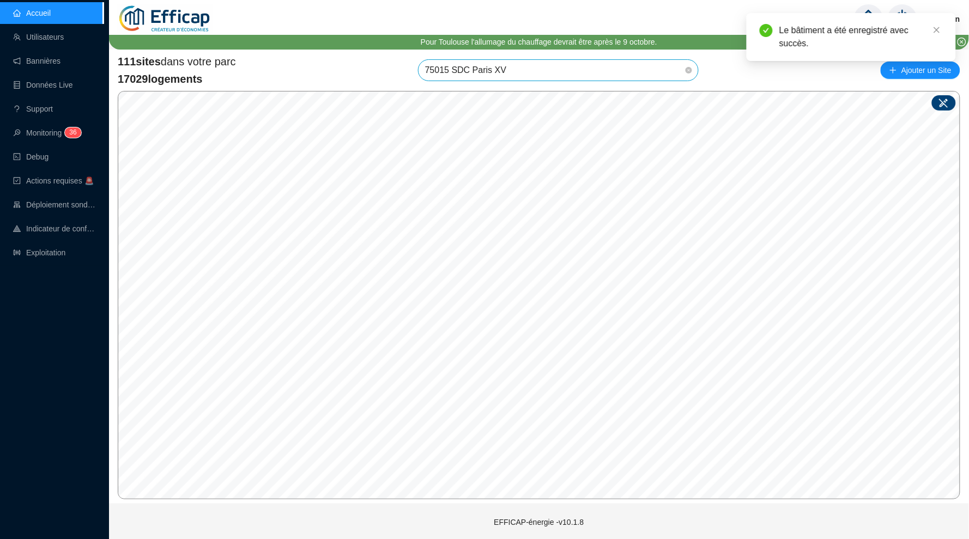
click at [939, 99] on icon at bounding box center [943, 103] width 9 height 9
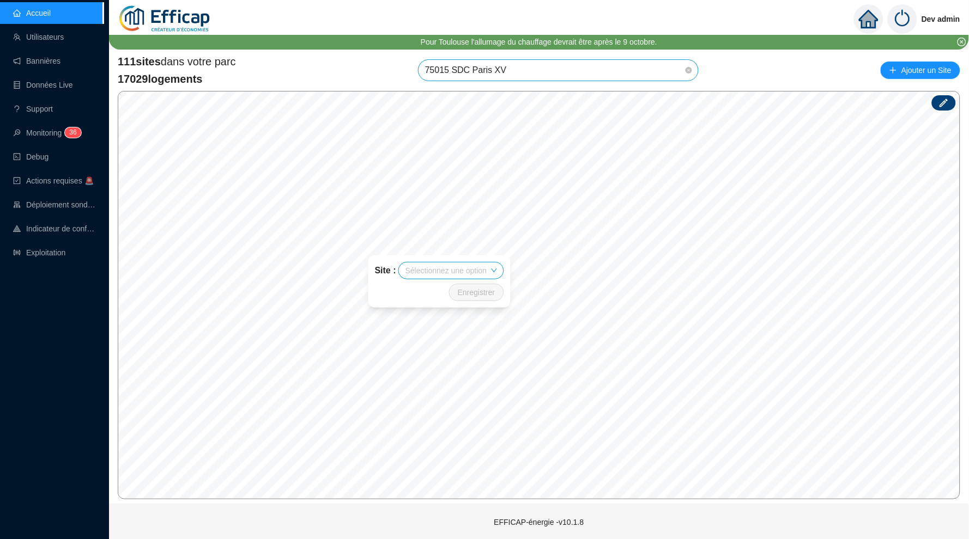
click at [736, 57] on div "111 sites dans votre parc 17029 logements 75015 SDC [GEOGRAPHIC_DATA] XV Ajoute…" at bounding box center [539, 70] width 842 height 33
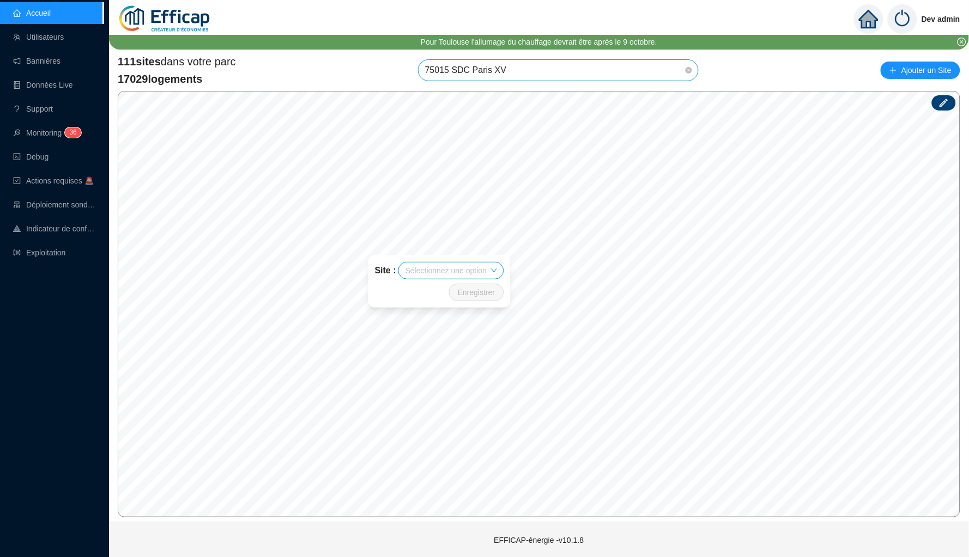
click at [347, 71] on div "111 sites dans votre parc 17029 logements 75015 SDC [GEOGRAPHIC_DATA] XV Ajoute…" at bounding box center [539, 70] width 842 height 33
